Goal: Task Accomplishment & Management: Manage account settings

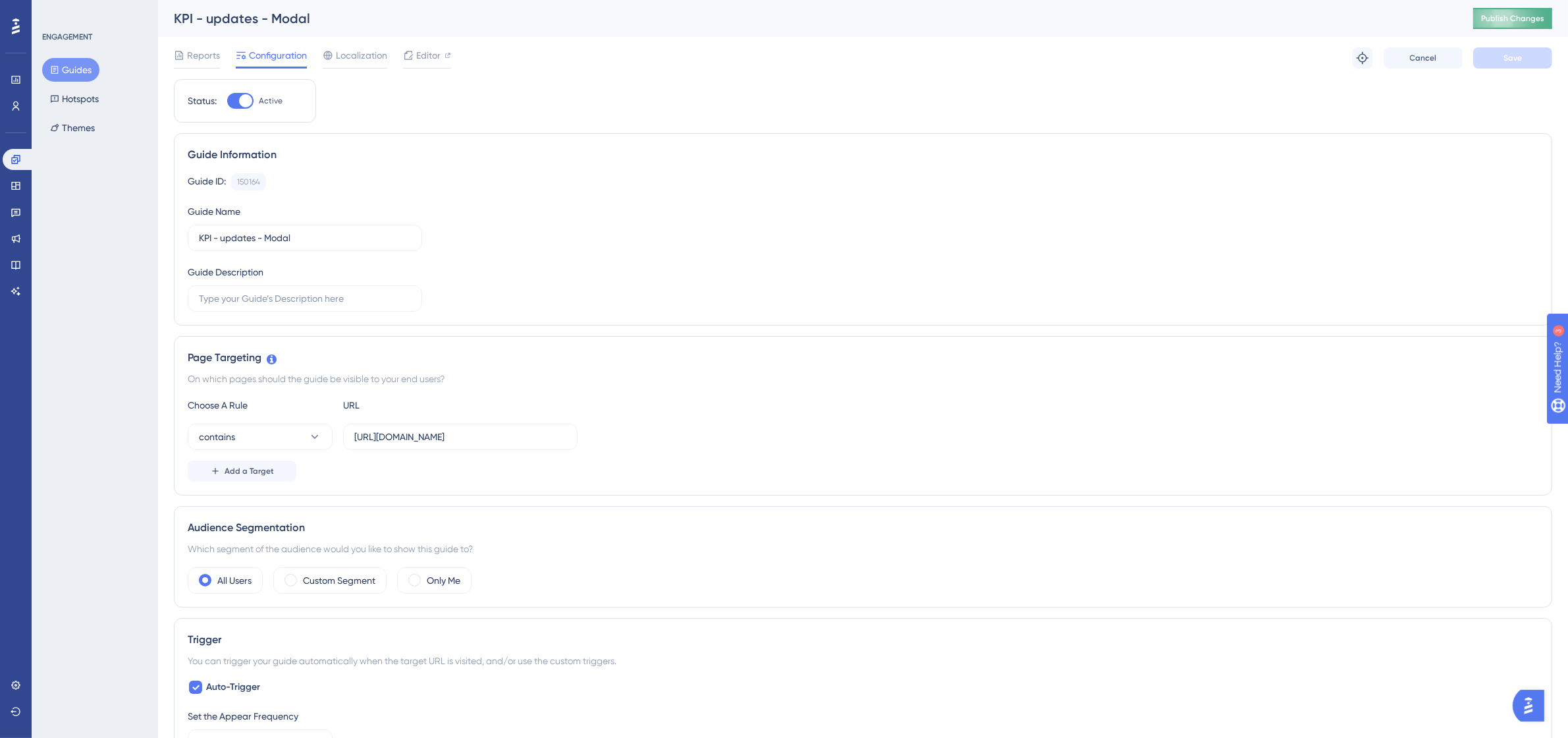
click at [1504, 20] on span "Publish Changes" at bounding box center [1513, 18] width 63 height 11
click at [368, 60] on span "Localization" at bounding box center [362, 55] width 52 height 16
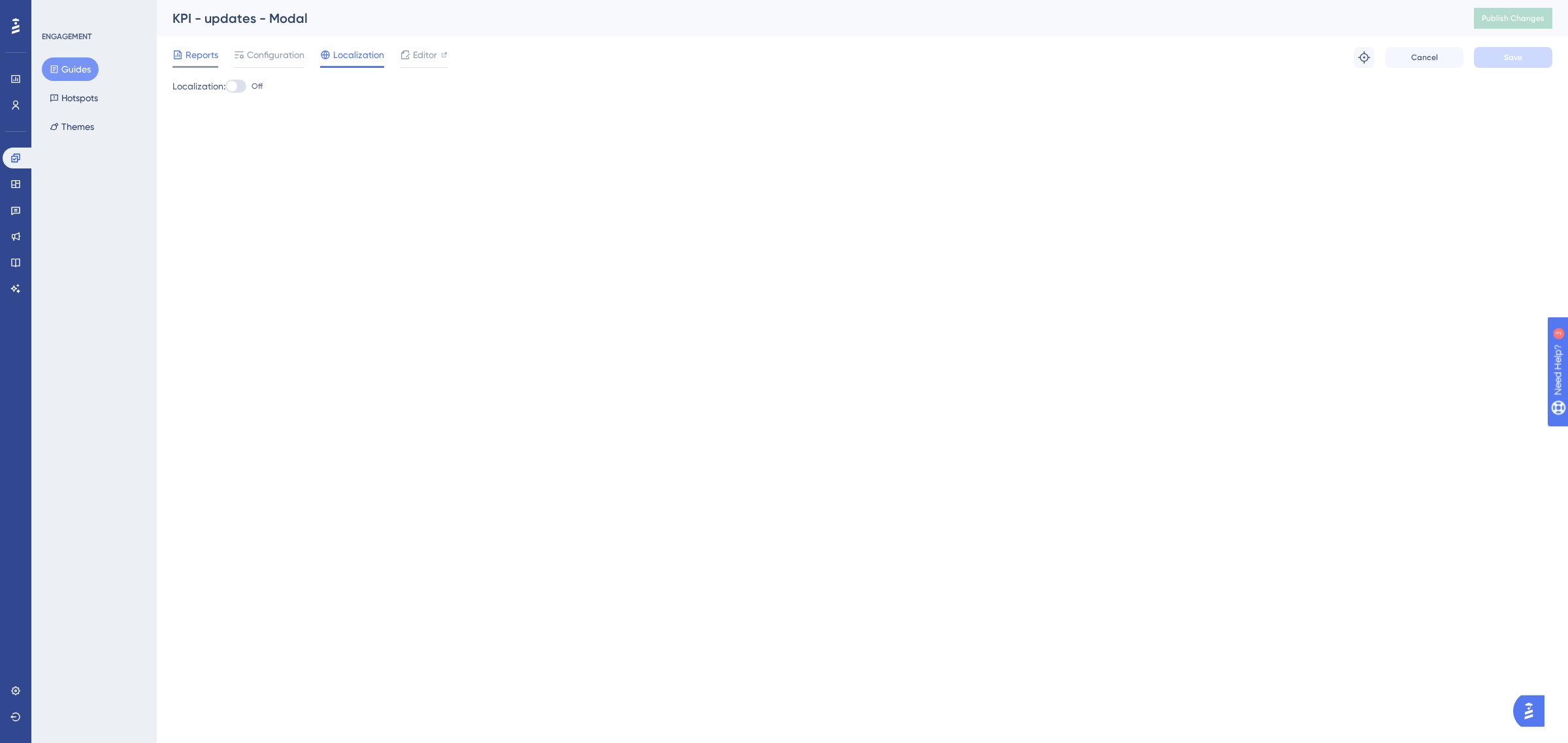
click at [174, 58] on icon at bounding box center [177, 54] width 10 height 10
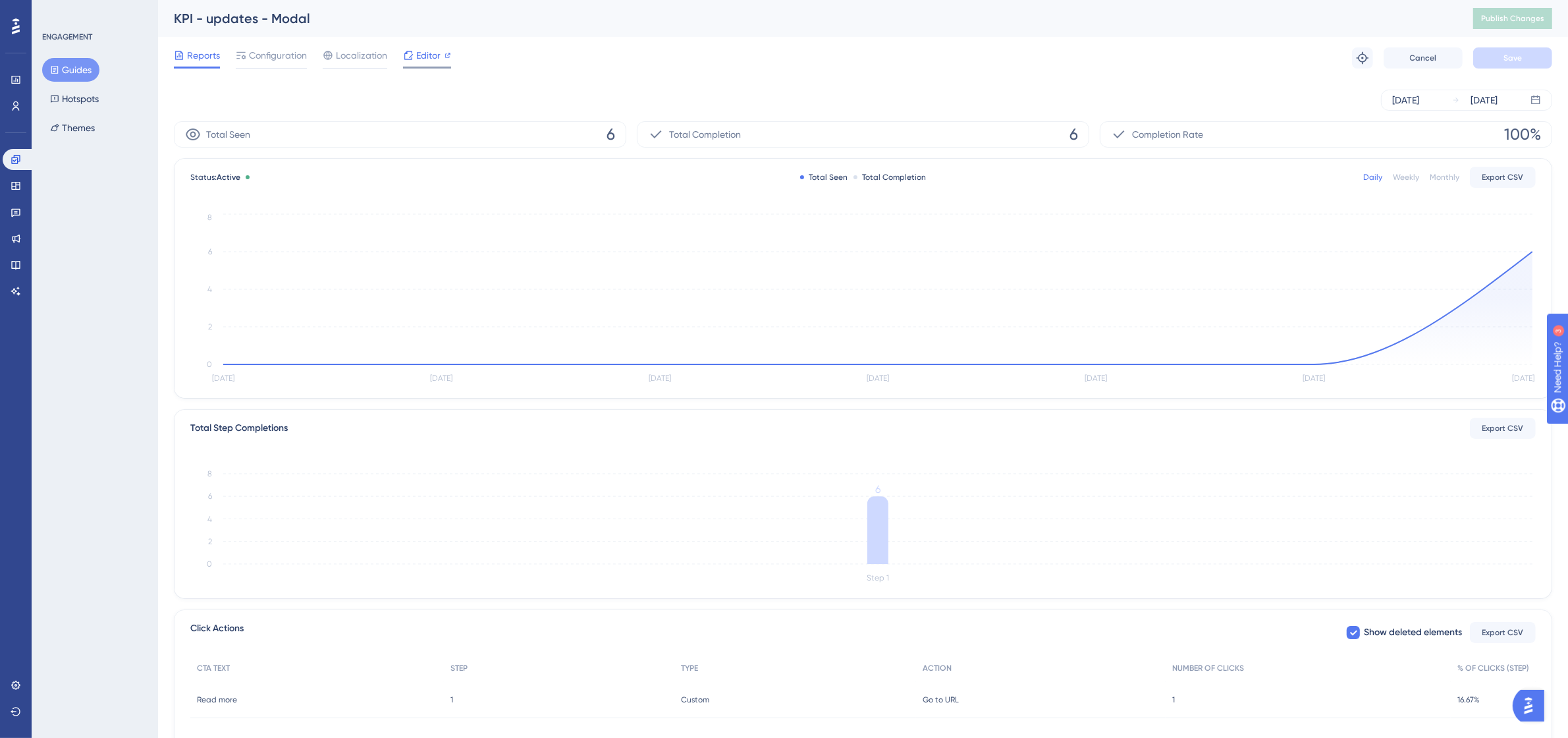
click at [422, 57] on span "Editor" at bounding box center [429, 55] width 25 height 16
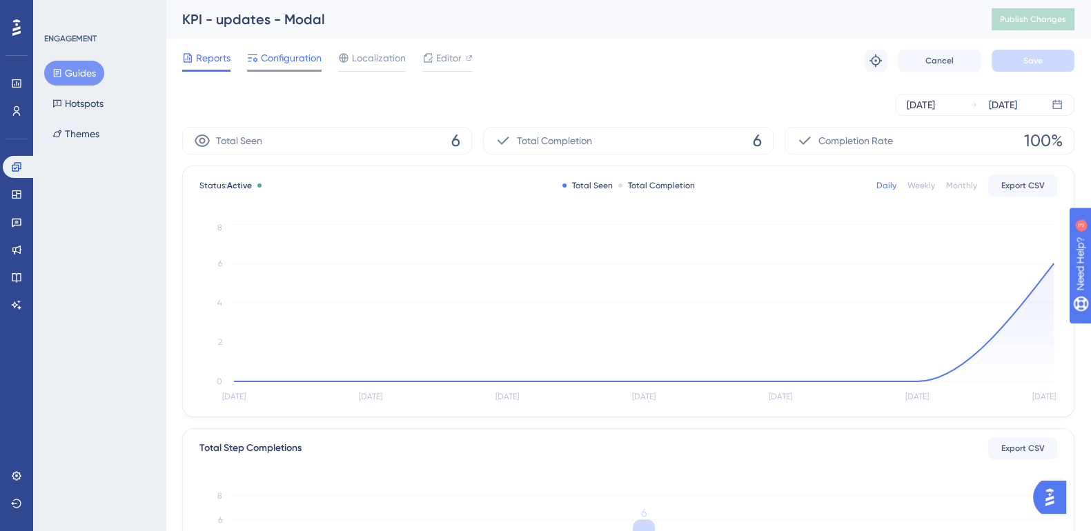
click at [277, 62] on span "Configuration" at bounding box center [291, 58] width 61 height 17
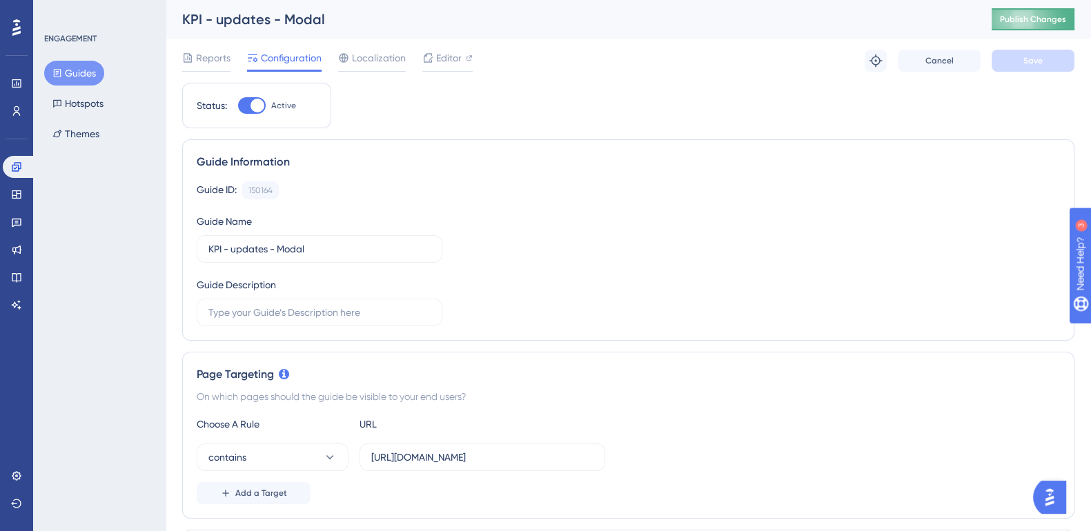
click at [1042, 14] on span "Publish Changes" at bounding box center [1033, 19] width 66 height 11
click at [226, 53] on span "Reports" at bounding box center [213, 58] width 34 height 17
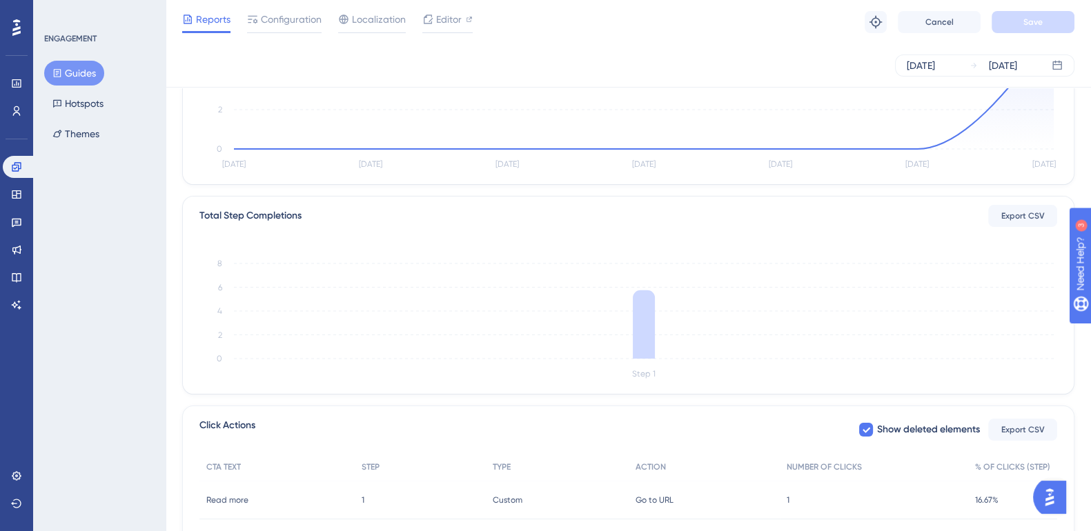
scroll to position [342, 0]
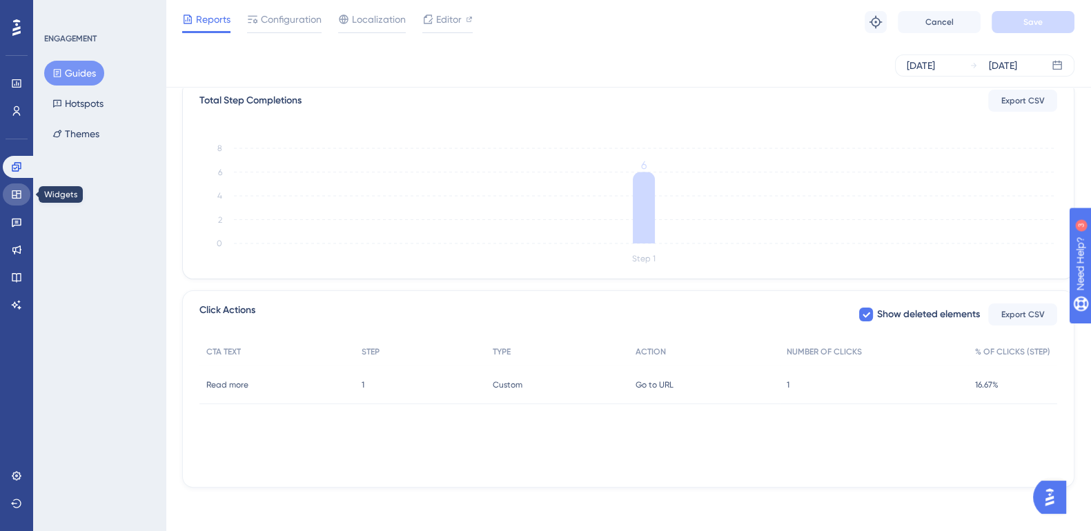
click at [14, 188] on link at bounding box center [17, 195] width 28 height 22
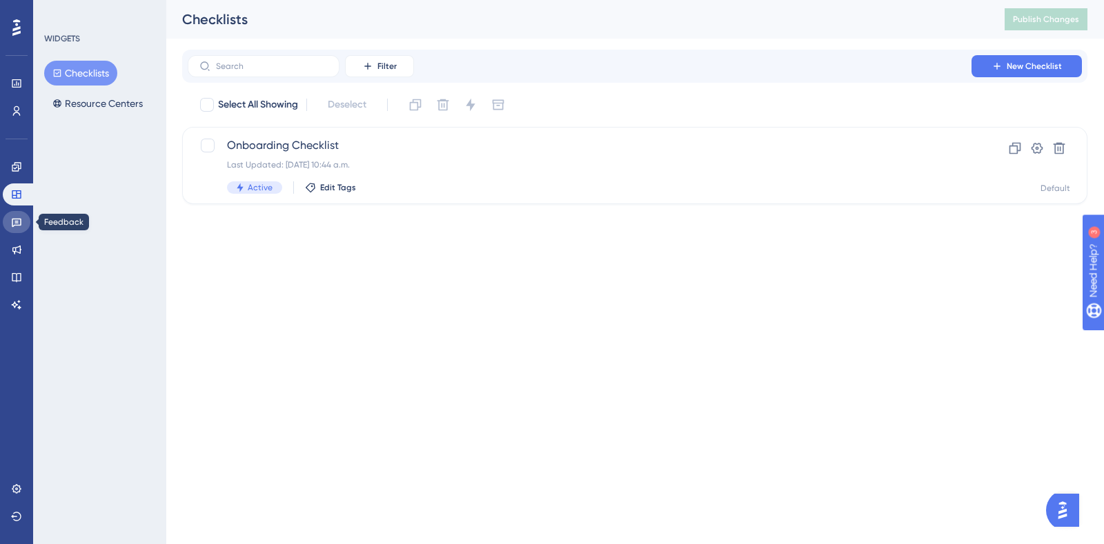
click at [22, 223] on link at bounding box center [17, 222] width 28 height 22
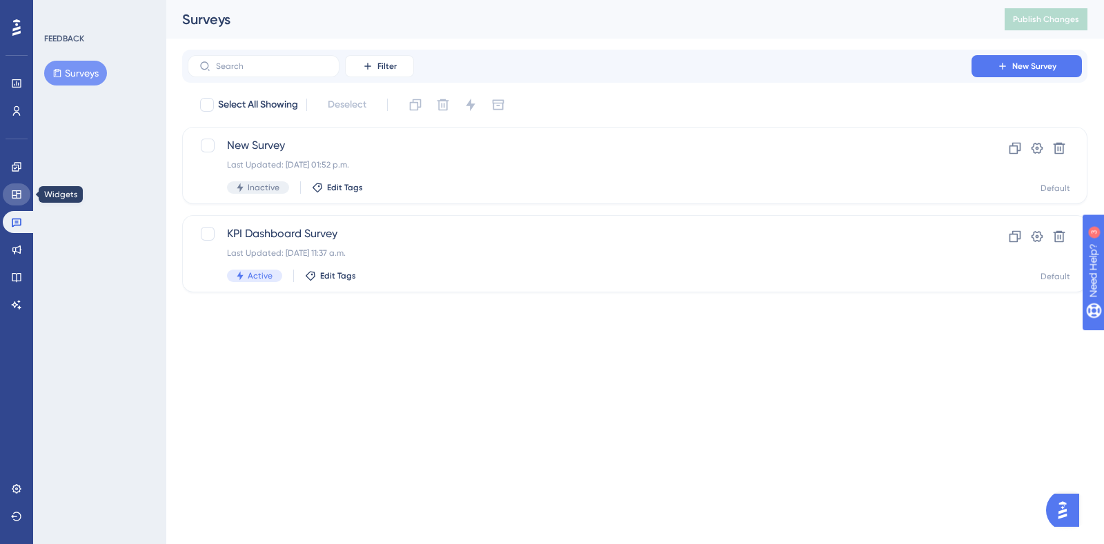
click at [21, 195] on icon at bounding box center [16, 194] width 11 height 11
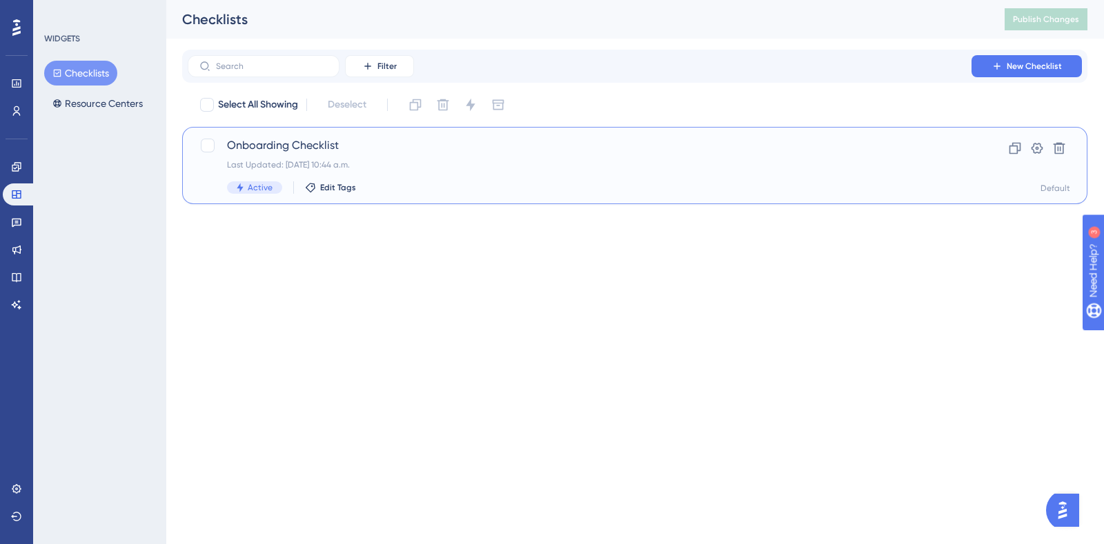
click at [304, 148] on span "Onboarding Checklist" at bounding box center [579, 145] width 705 height 17
